Goal: Task Accomplishment & Management: Manage account settings

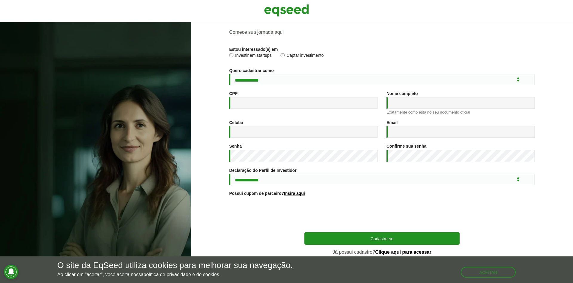
scroll to position [25, 0]
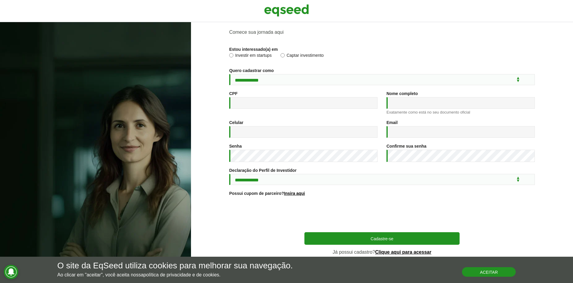
click at [499, 272] on button "Aceitar" at bounding box center [489, 272] width 54 height 10
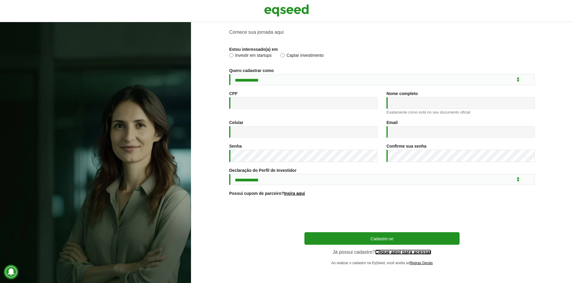
click at [399, 250] on link "Clique aqui para acessar" at bounding box center [403, 251] width 56 height 5
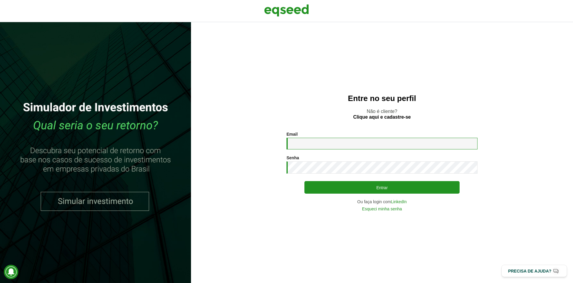
click at [355, 141] on input "Email *" at bounding box center [381, 144] width 191 height 12
type input "**********"
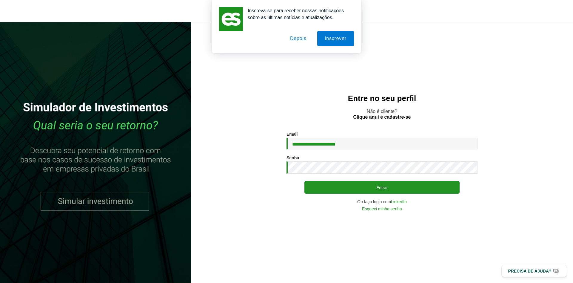
click at [300, 37] on button "Depois" at bounding box center [298, 38] width 31 height 15
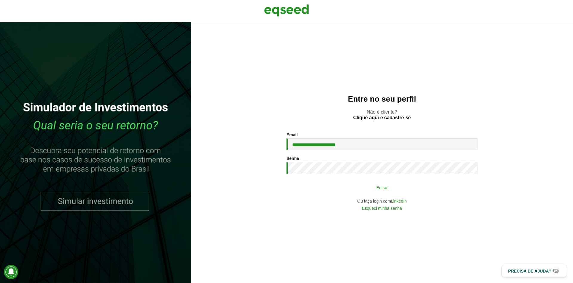
click at [403, 189] on button "Entrar" at bounding box center [381, 186] width 155 height 11
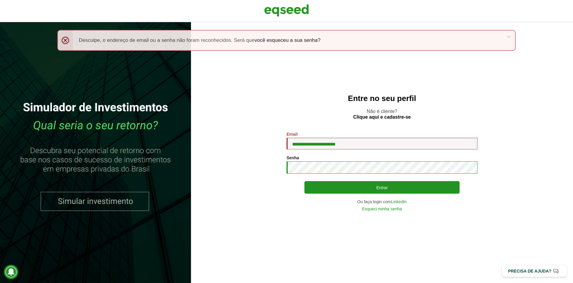
click at [304, 181] on button "Entrar" at bounding box center [381, 187] width 155 height 13
click at [398, 210] on link "Esqueci minha senha" at bounding box center [382, 209] width 40 height 4
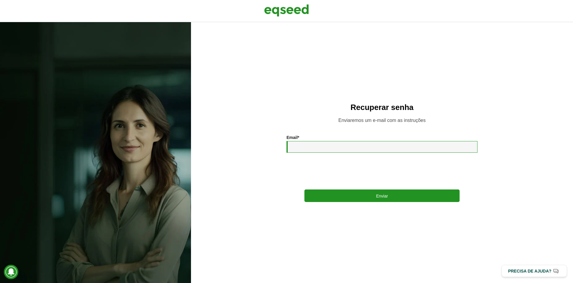
click at [343, 144] on input "Email *" at bounding box center [381, 147] width 191 height 12
type input "**********"
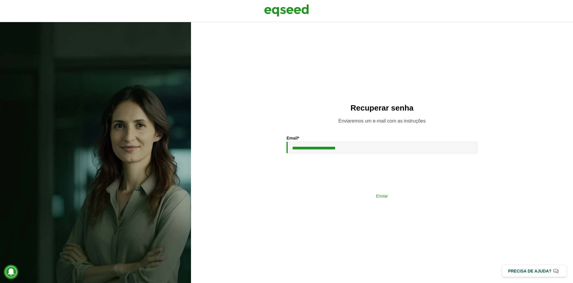
click at [385, 197] on button "Enviar" at bounding box center [381, 195] width 155 height 11
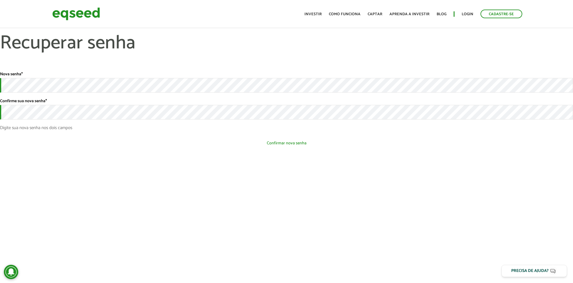
click at [266, 142] on button "Confirmar nova senha" at bounding box center [286, 142] width 573 height 11
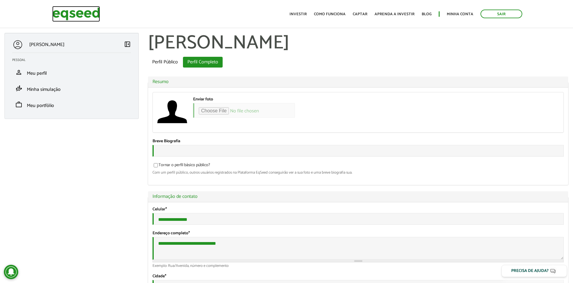
click at [82, 9] on img at bounding box center [76, 14] width 48 height 16
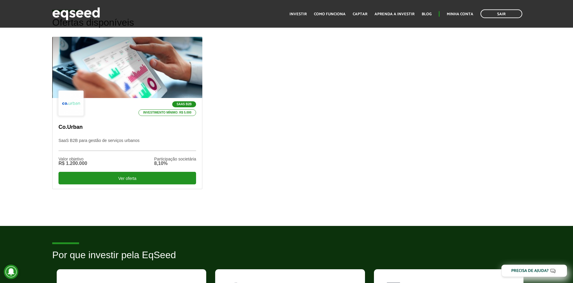
scroll to position [183, 0]
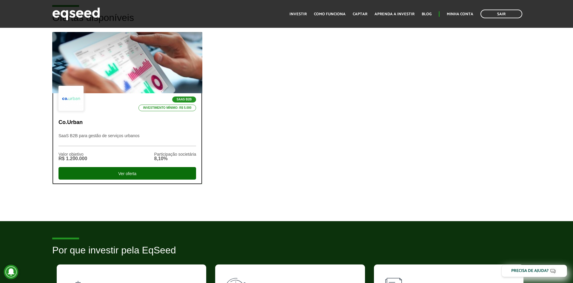
click at [133, 172] on div "Ver oferta" at bounding box center [127, 173] width 138 height 13
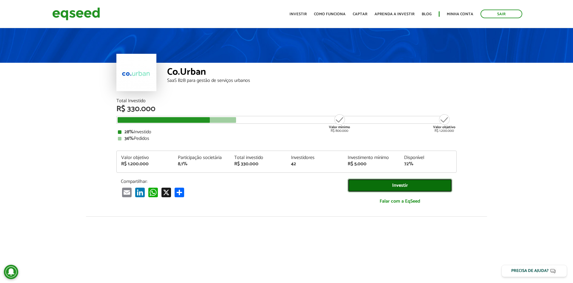
click at [398, 184] on link "Investir" at bounding box center [400, 184] width 104 height 13
